Goal: Information Seeking & Learning: Learn about a topic

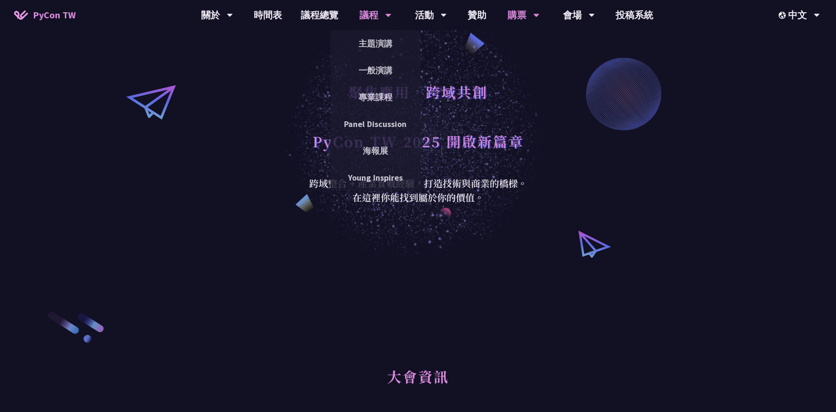
click at [369, 16] on div "議程" at bounding box center [376, 15] width 32 height 30
click at [369, 50] on link "主題演講" at bounding box center [375, 43] width 90 height 22
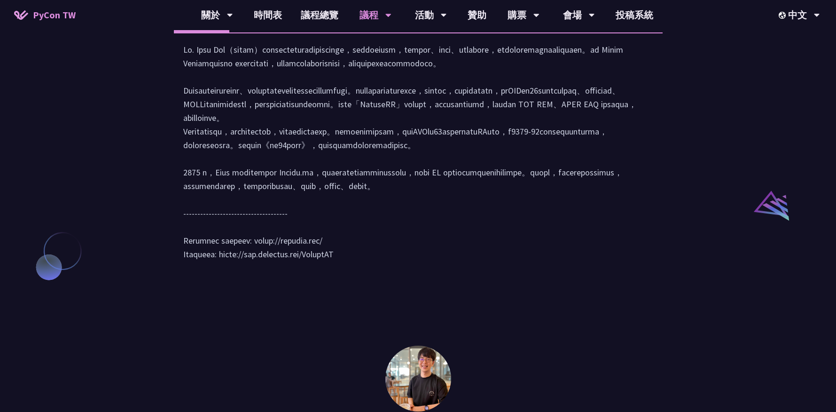
scroll to position [868, 0]
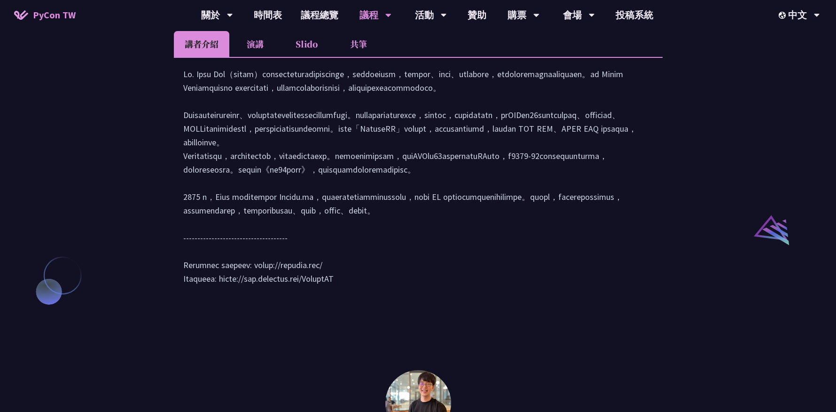
click at [257, 57] on li "演講" at bounding box center [255, 44] width 52 height 26
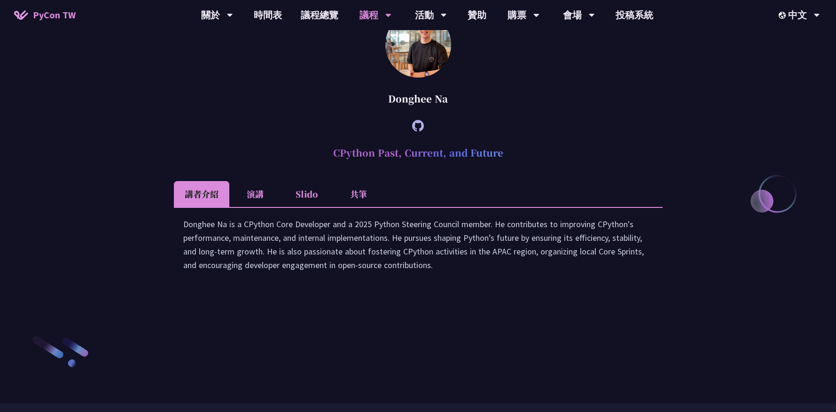
scroll to position [1243, 0]
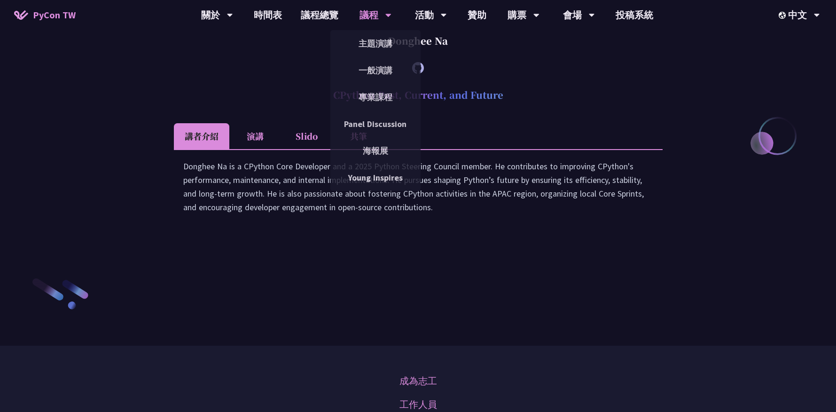
click at [376, 15] on div "議程" at bounding box center [376, 15] width 32 height 30
click at [382, 94] on link "專業課程" at bounding box center [375, 97] width 90 height 22
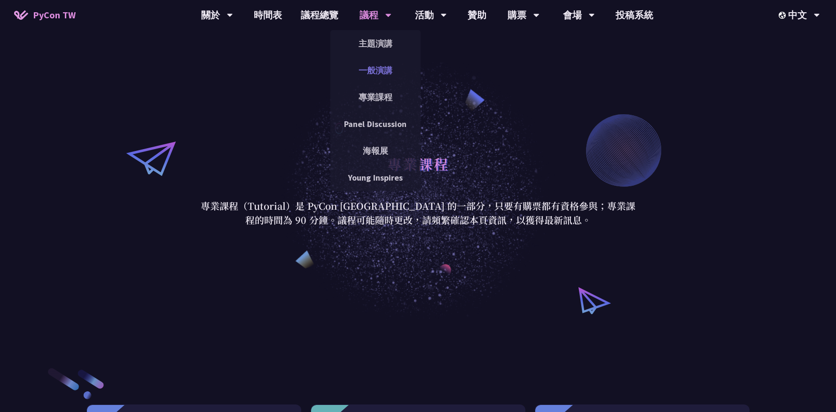
click at [380, 74] on link "一般演講" at bounding box center [375, 70] width 90 height 22
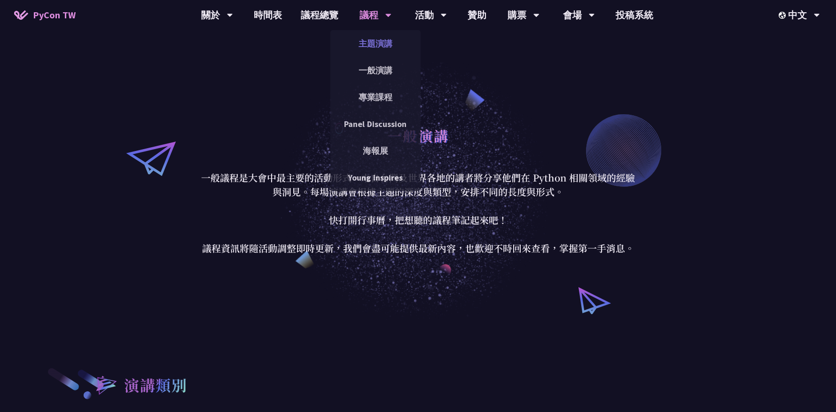
click at [383, 42] on link "主題演講" at bounding box center [375, 43] width 90 height 22
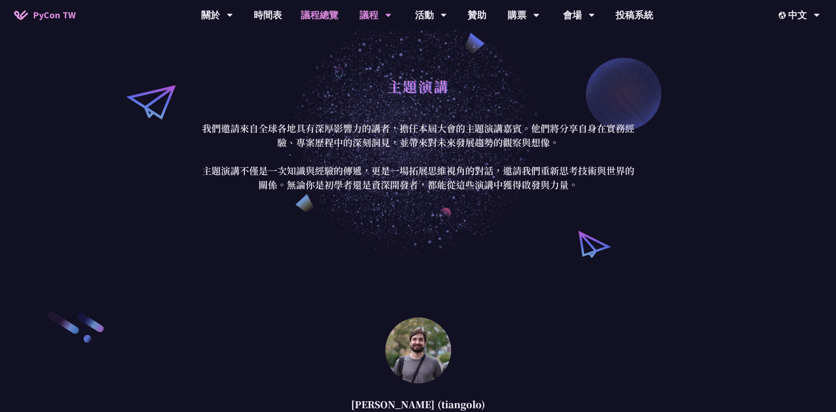
click at [311, 22] on link "議程總覽" at bounding box center [319, 15] width 56 height 30
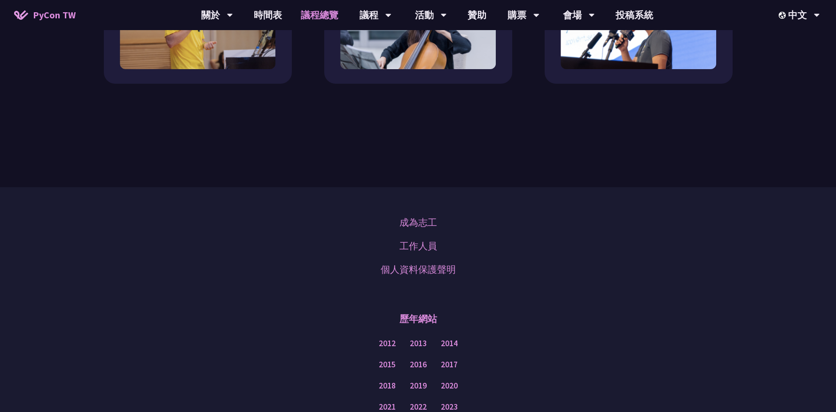
scroll to position [935, 0]
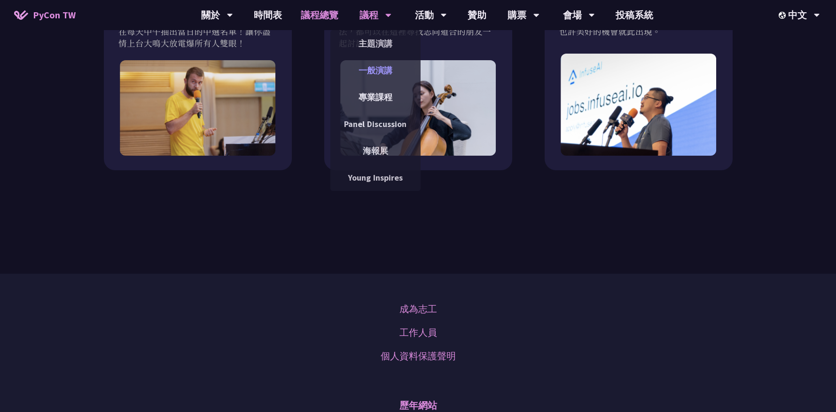
click at [369, 72] on link "一般演講" at bounding box center [375, 70] width 90 height 22
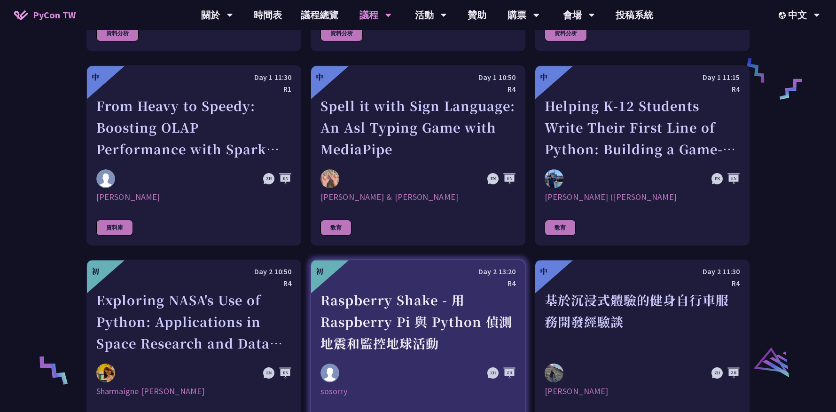
scroll to position [1623, 0]
